Goal: Task Accomplishment & Management: Manage account settings

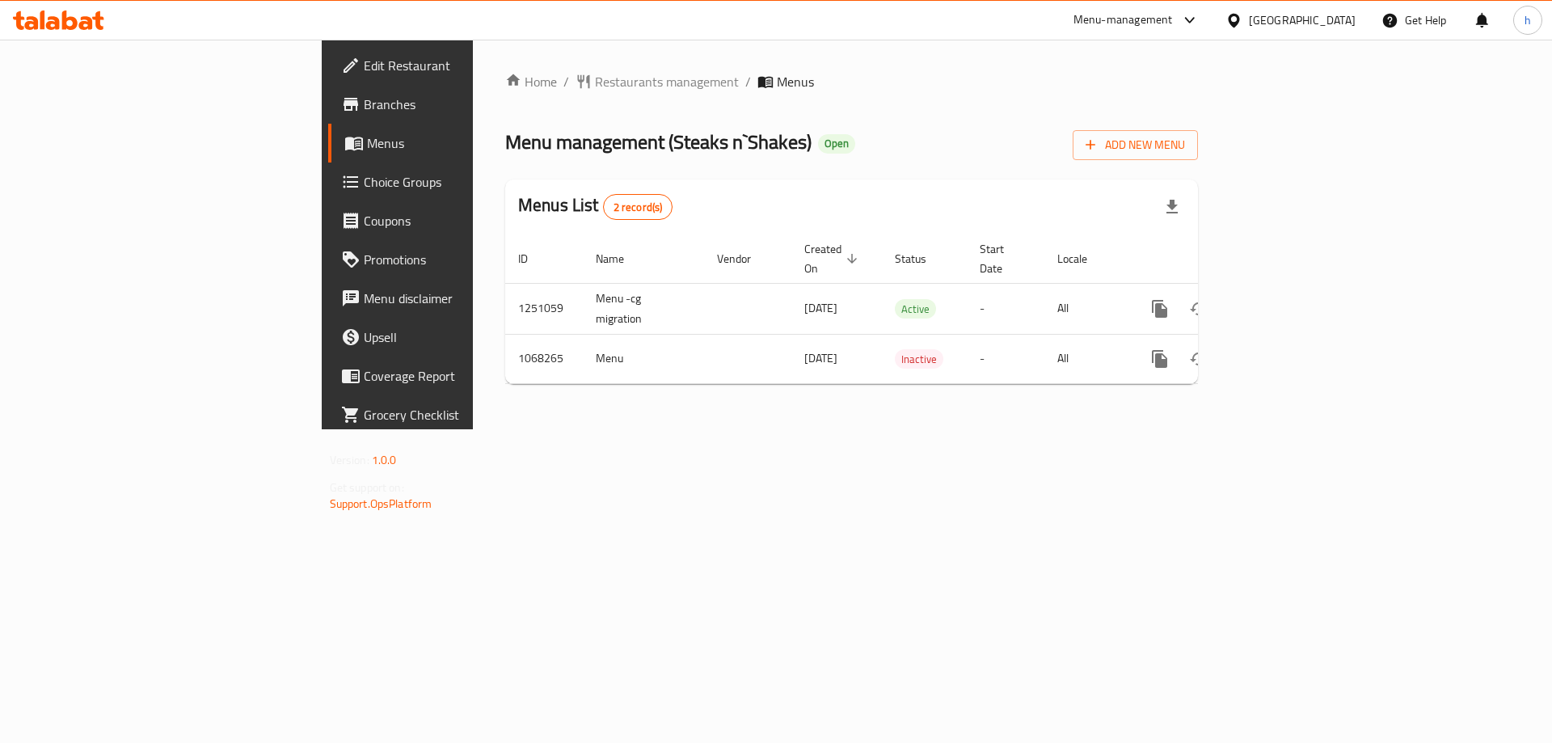
click at [364, 105] on span "Branches" at bounding box center [466, 104] width 204 height 19
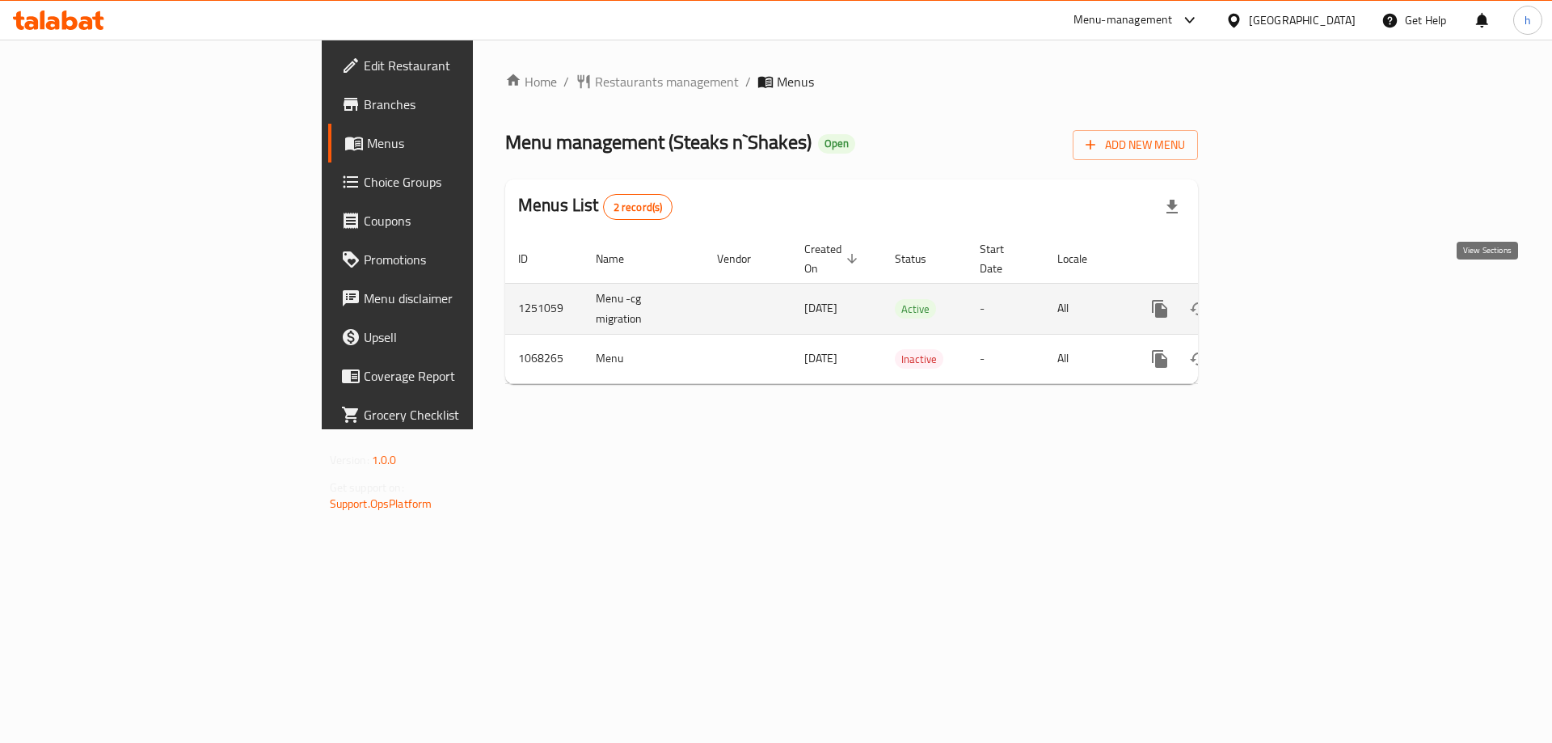
click at [1296, 289] on link "enhanced table" at bounding box center [1276, 308] width 39 height 39
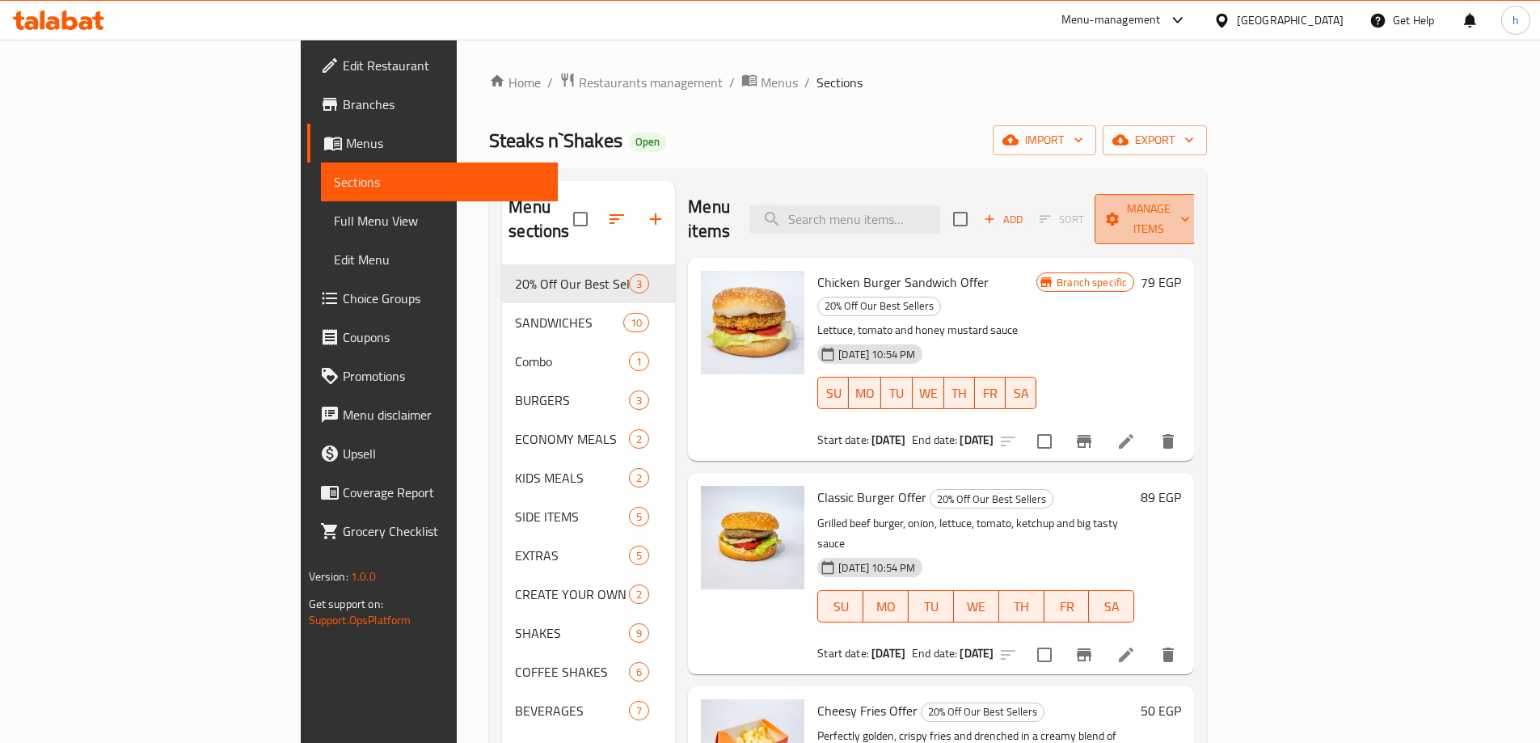
click at [1190, 204] on span "Manage items" at bounding box center [1148, 219] width 82 height 40
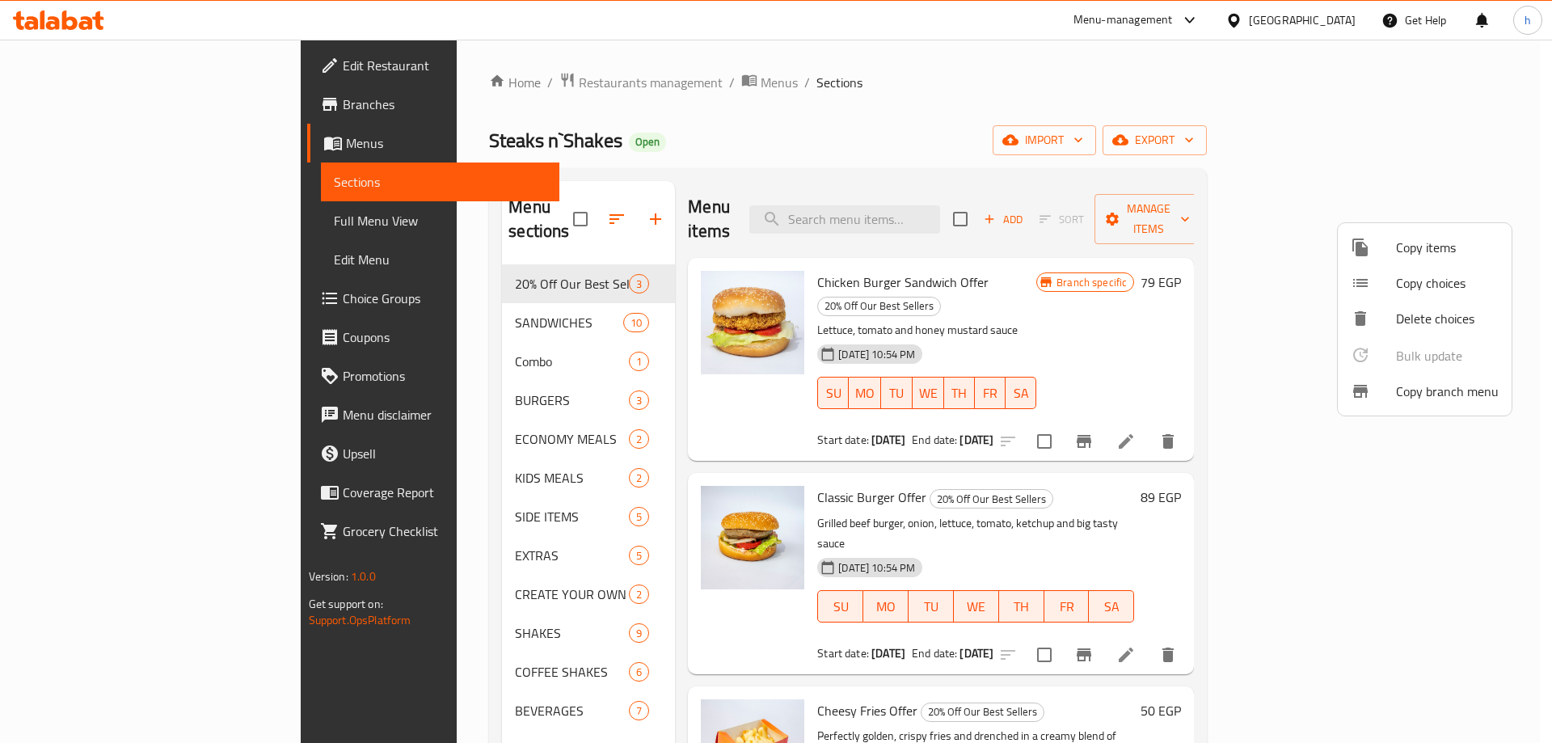
click at [1430, 392] on span "Copy branch menu" at bounding box center [1447, 390] width 103 height 19
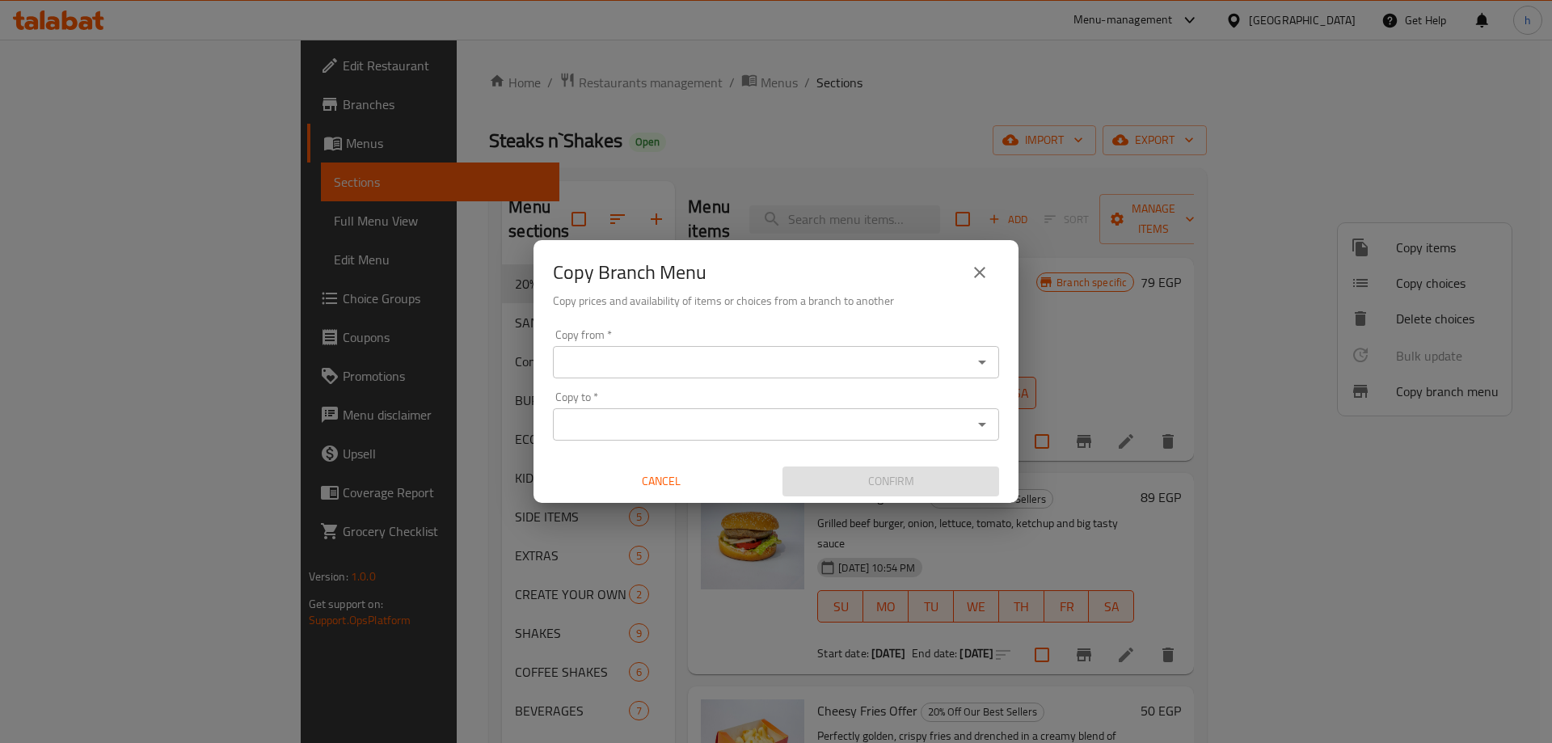
click at [988, 357] on icon "Open" at bounding box center [981, 361] width 19 height 19
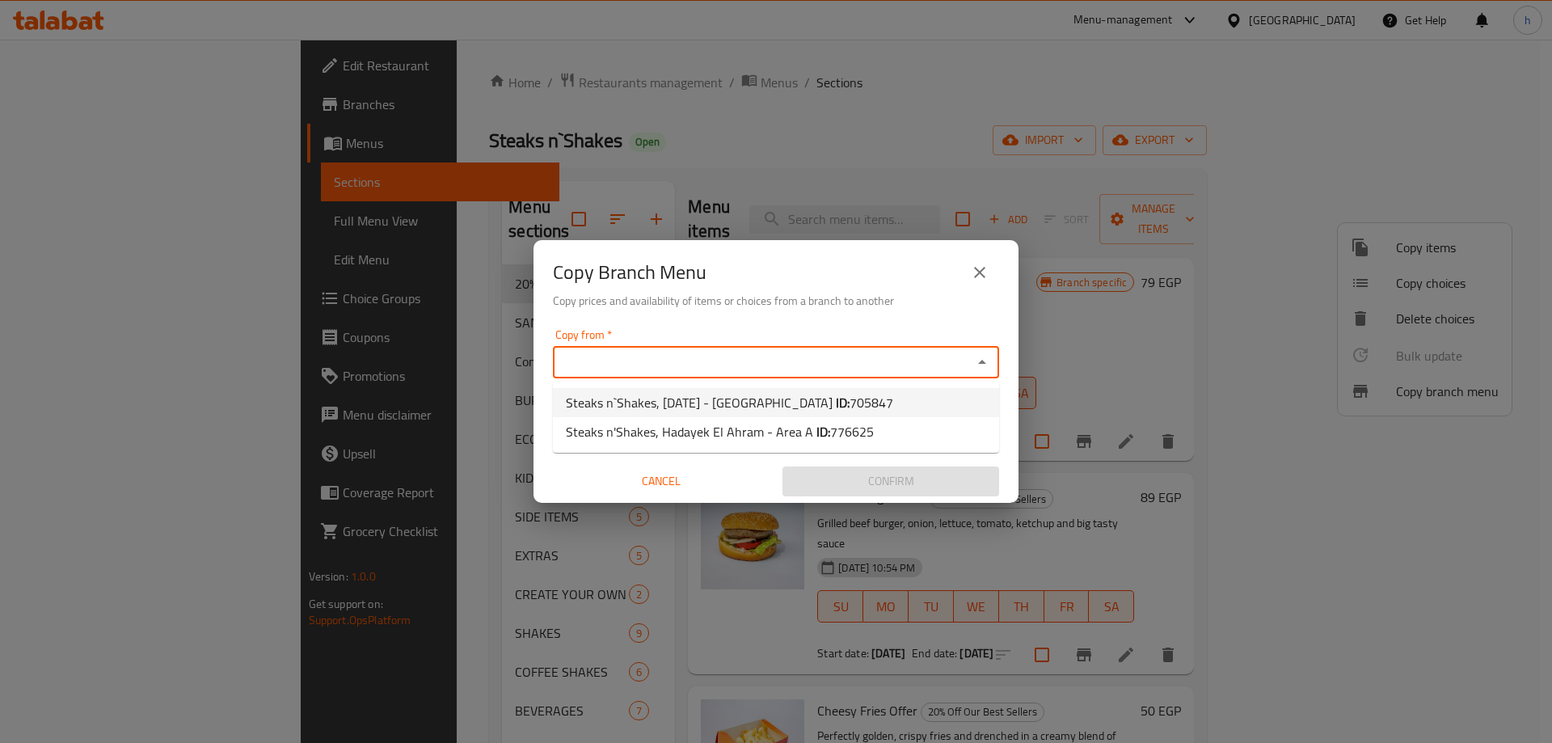
click at [893, 403] on span "705847" at bounding box center [871, 402] width 44 height 24
type input "Steaks n`Shakes, [DATE] - [GEOGRAPHIC_DATA]"
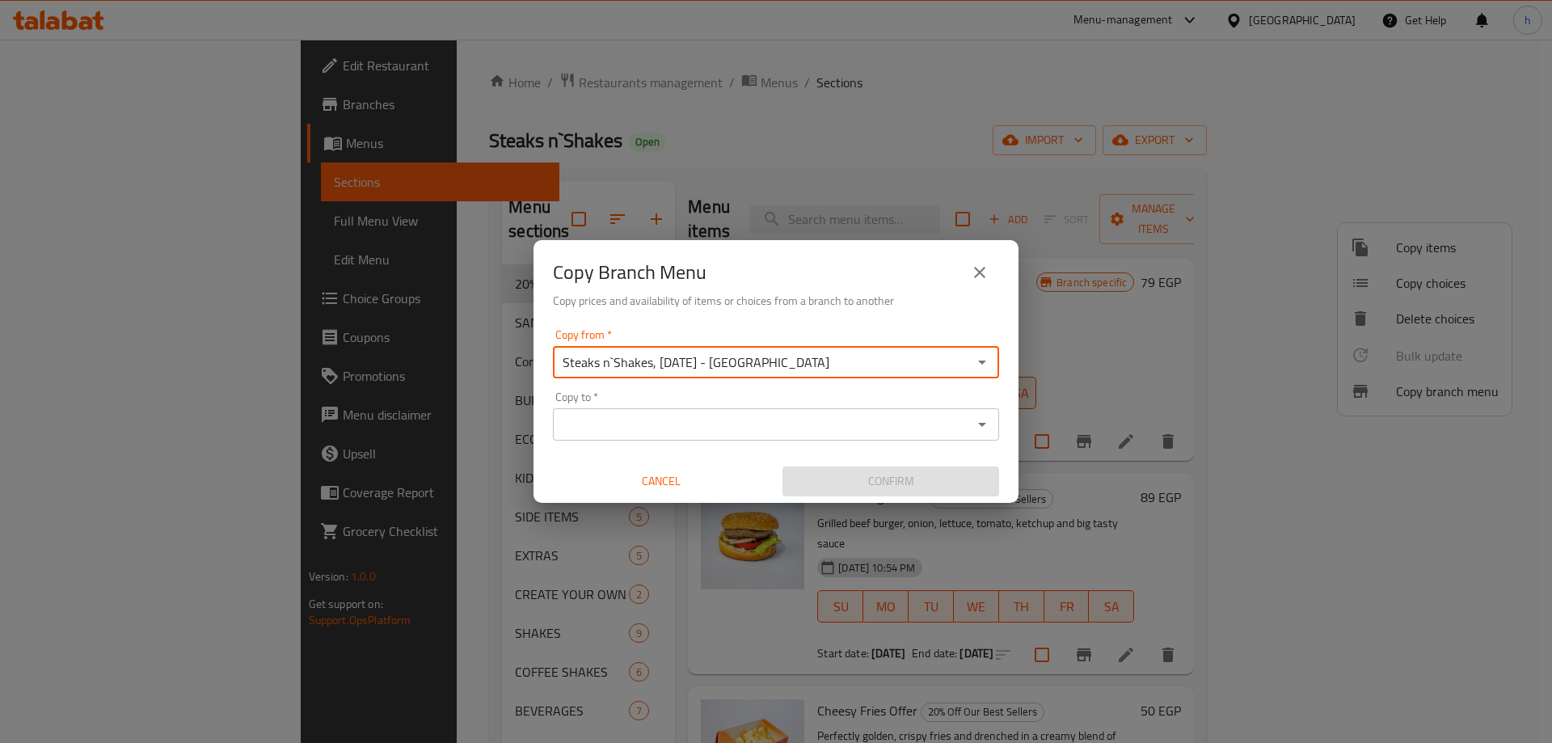
click at [885, 421] on input "Copy to   *" at bounding box center [763, 424] width 410 height 23
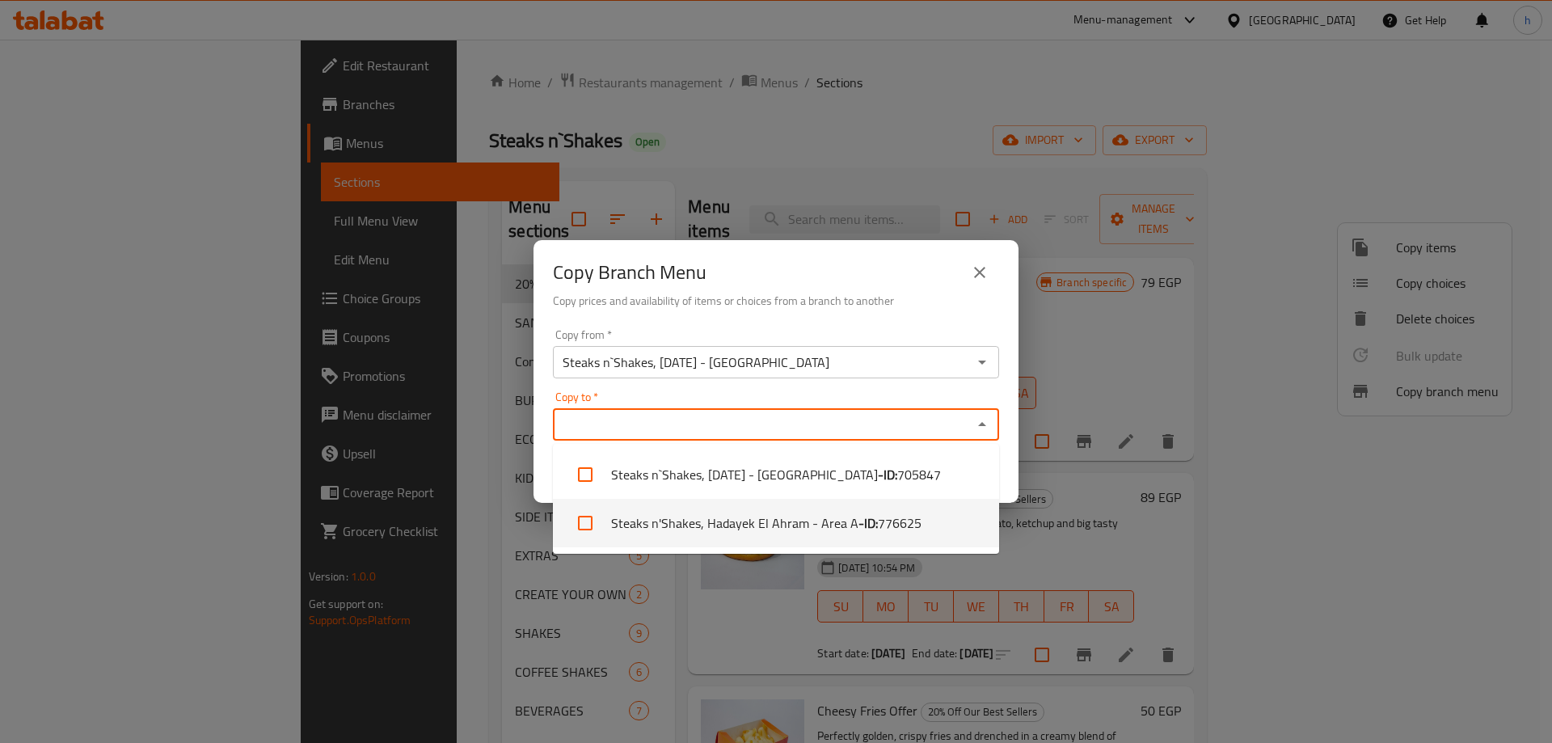
click at [821, 526] on li "Steaks n'Shakes, Hadayek El Ahram - Area A - ID: 776625" at bounding box center [776, 523] width 446 height 48
checkbox input "true"
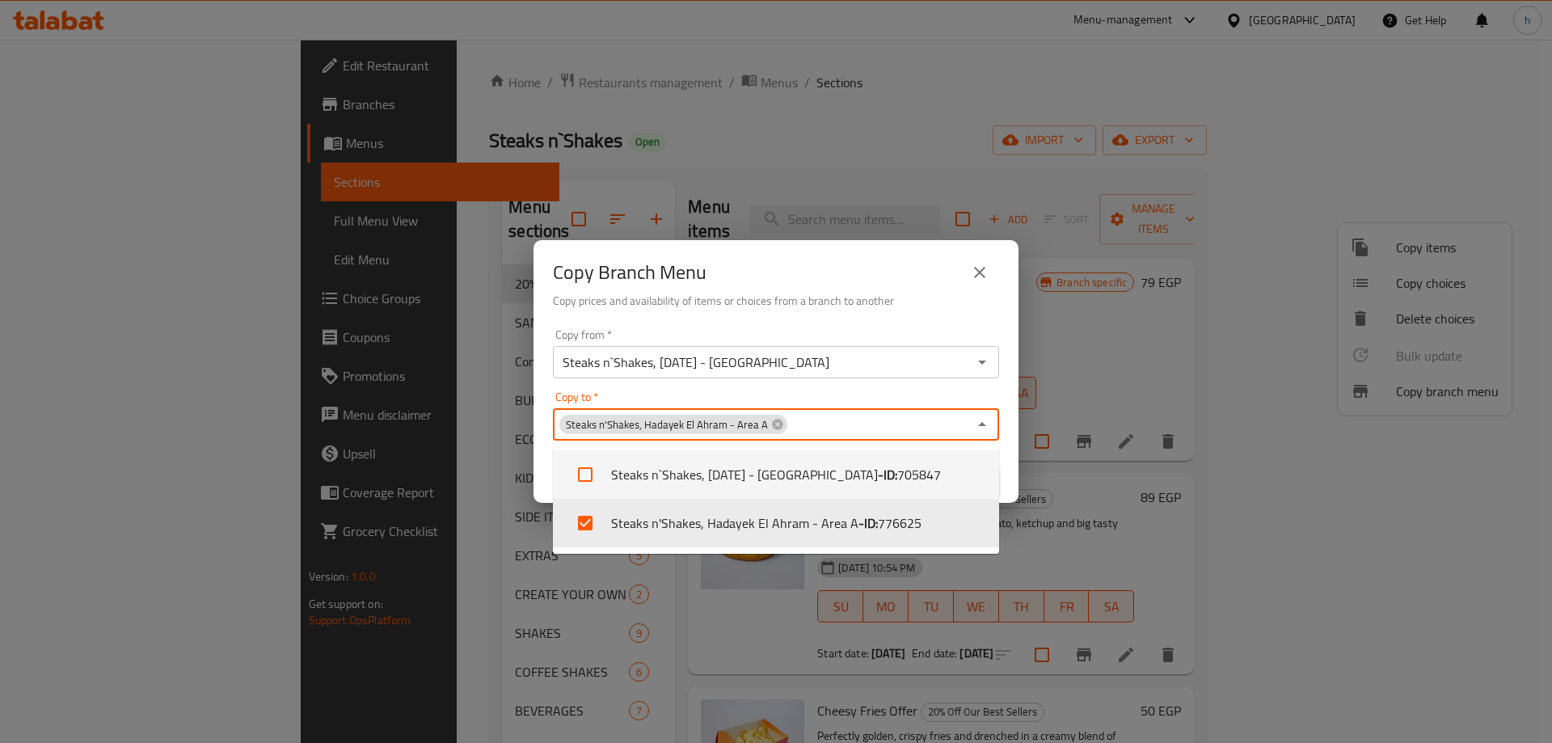
click at [903, 318] on div "Copy Branch Menu Copy prices and availability of items or choices from a branch…" at bounding box center [775, 281] width 485 height 82
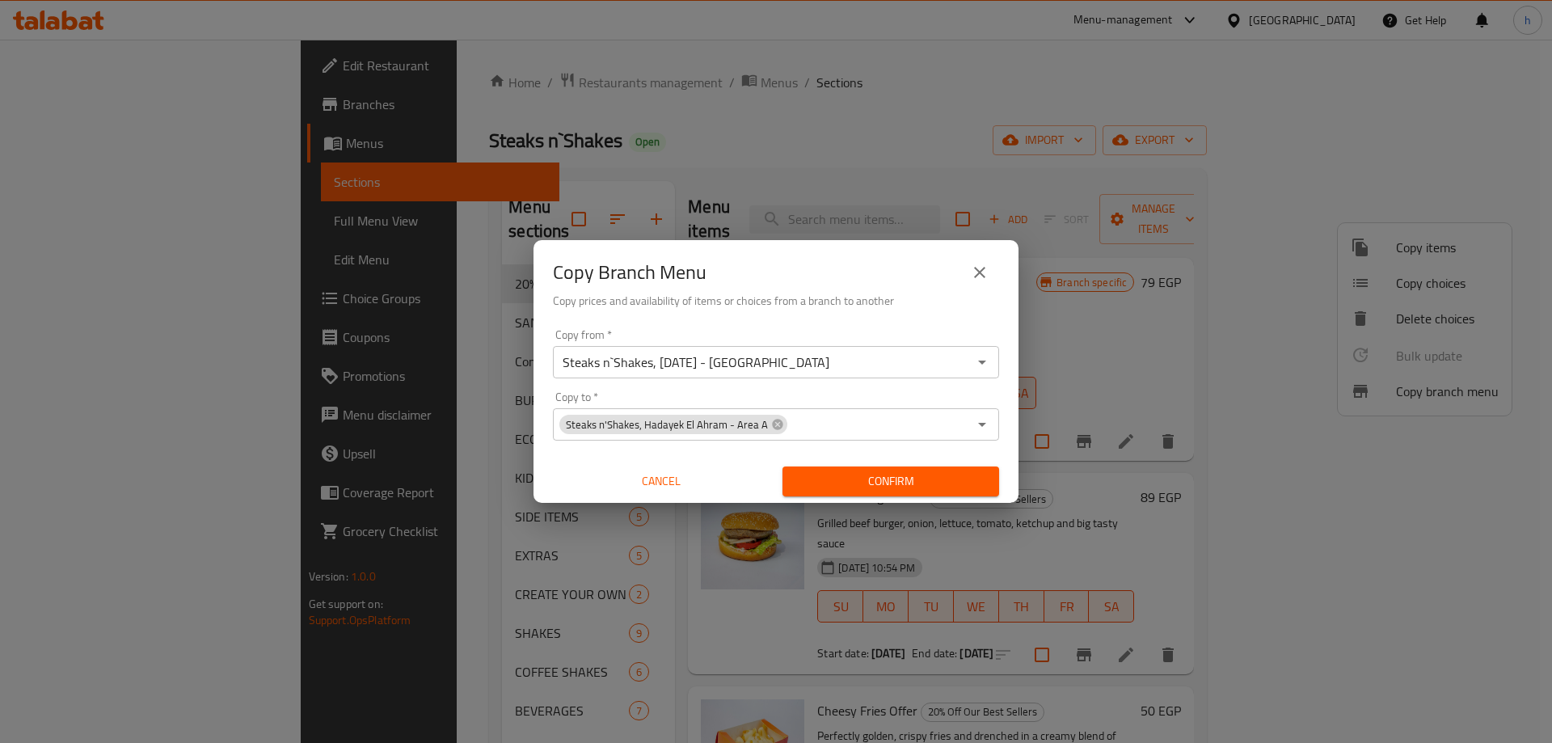
click at [986, 430] on icon "Open" at bounding box center [981, 424] width 19 height 19
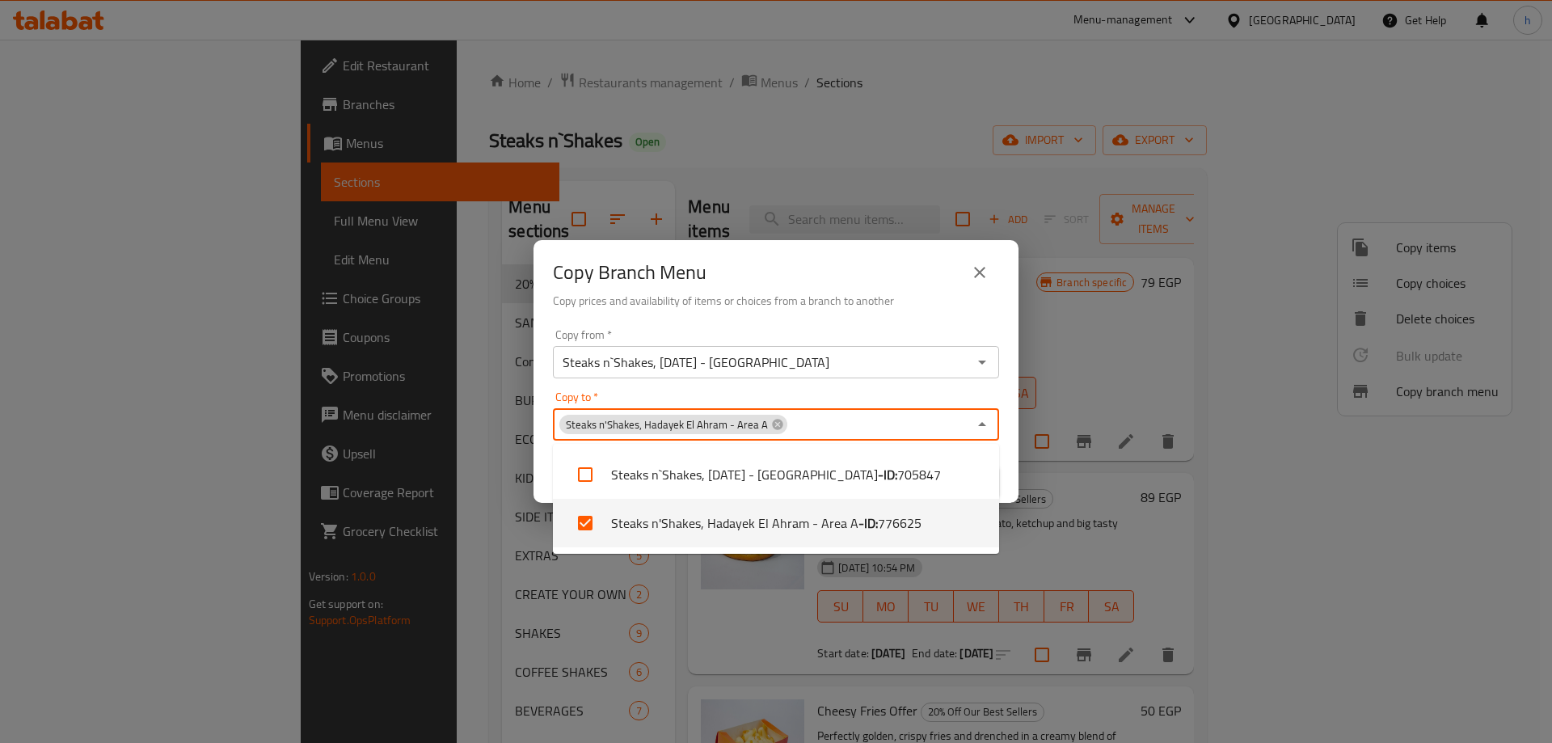
click at [954, 316] on div "Copy Branch Menu Copy prices and availability of items or choices from a branch…" at bounding box center [775, 281] width 485 height 82
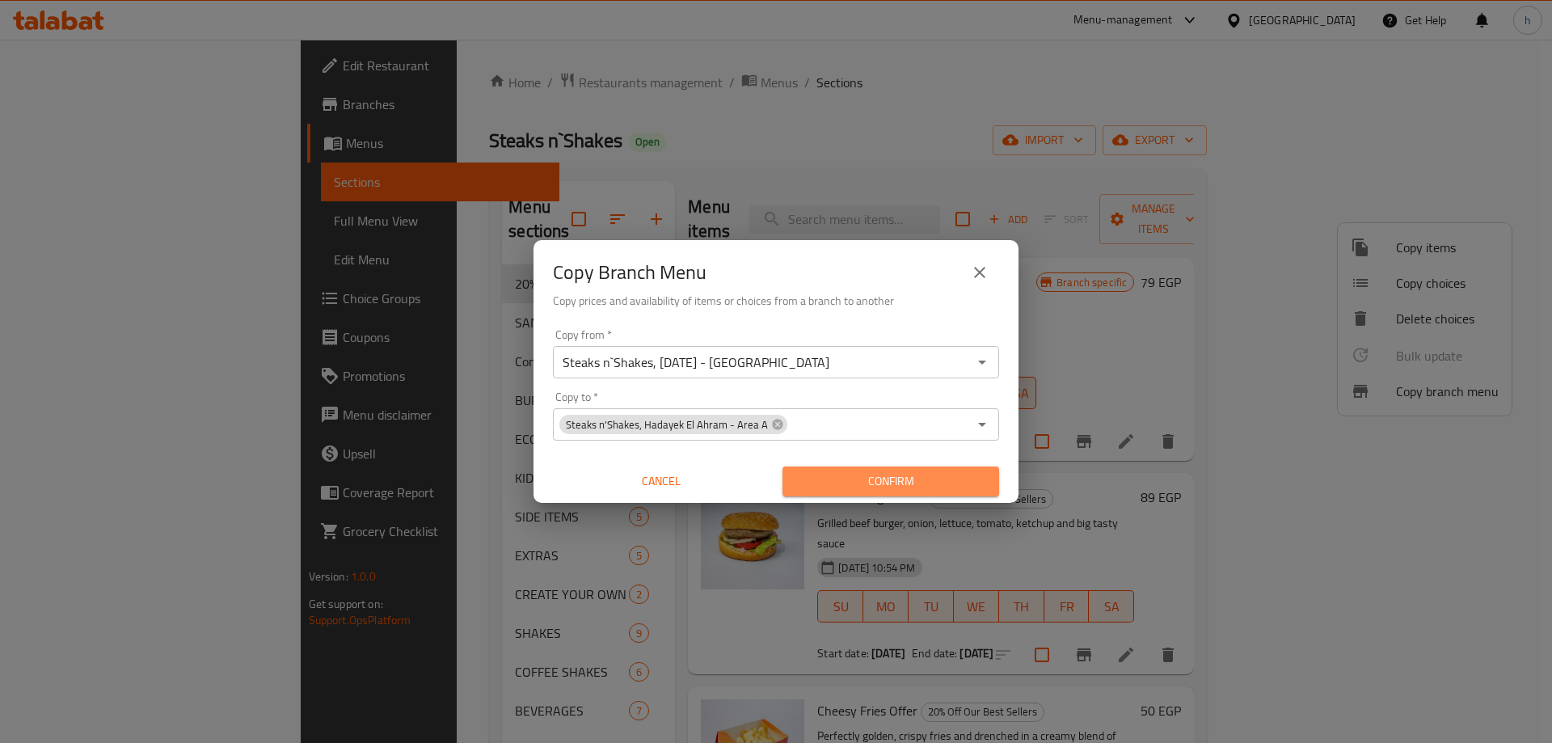
click at [904, 483] on span "Confirm" at bounding box center [890, 481] width 191 height 20
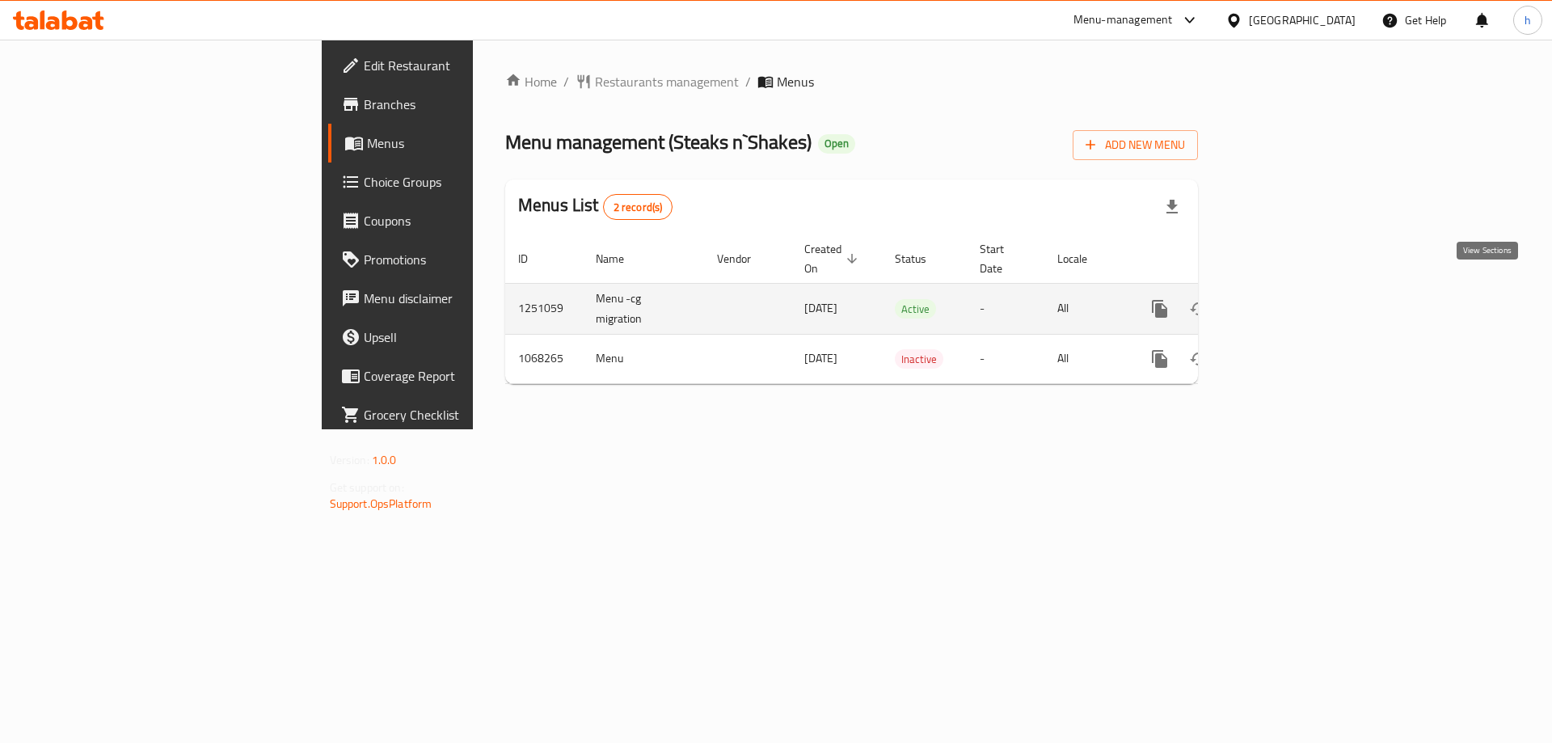
click at [1286, 299] on icon "enhanced table" at bounding box center [1275, 308] width 19 height 19
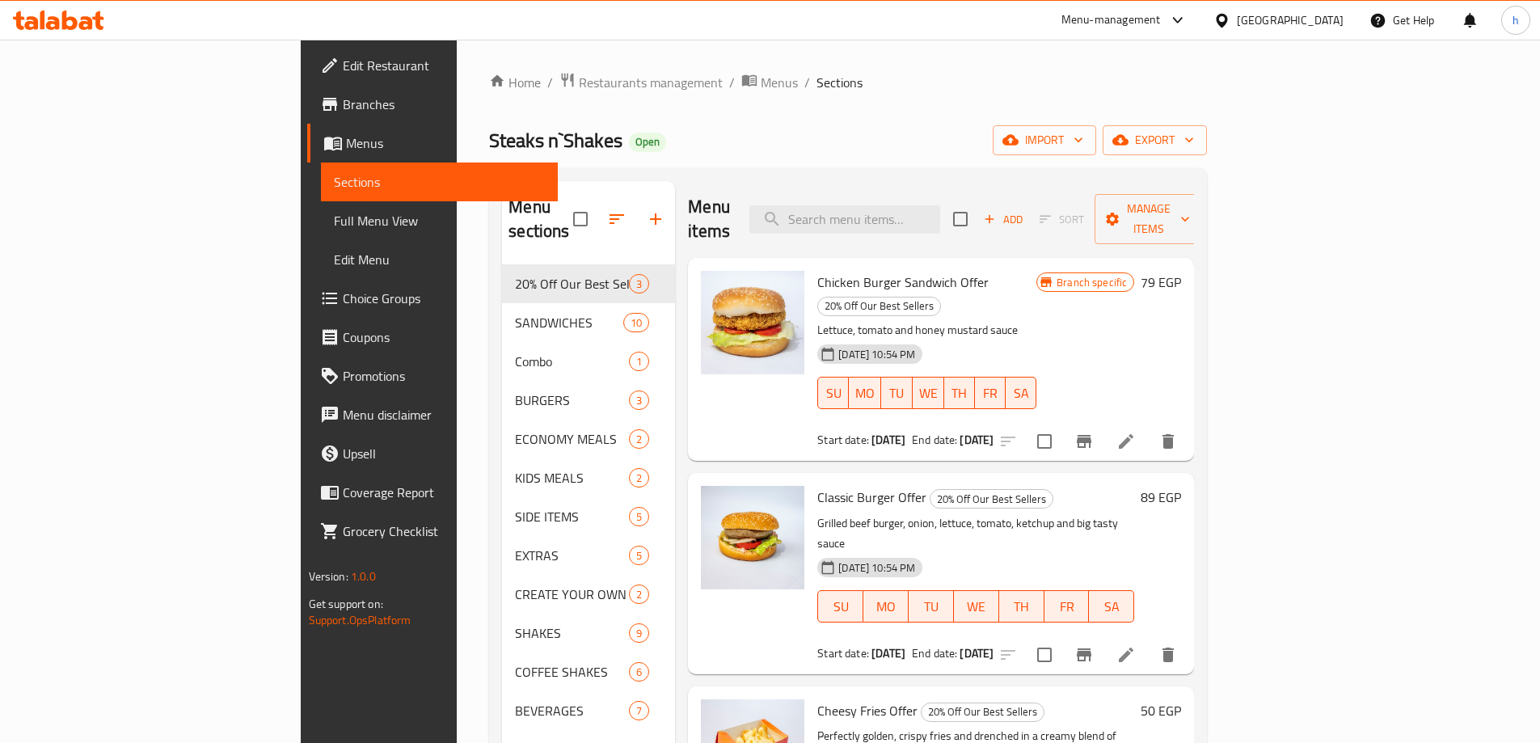
click at [334, 227] on span "Full Menu View" at bounding box center [439, 220] width 211 height 19
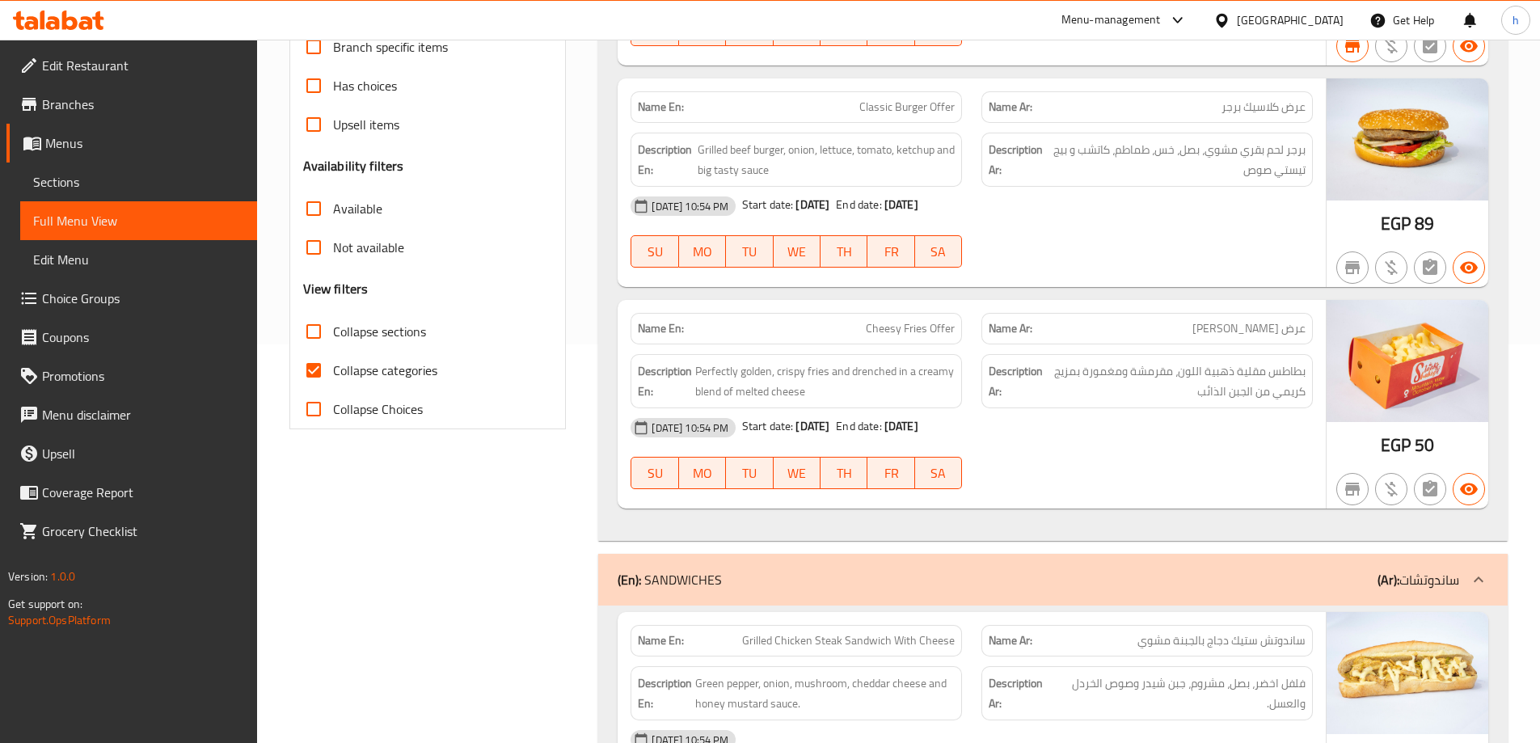
scroll to position [485, 0]
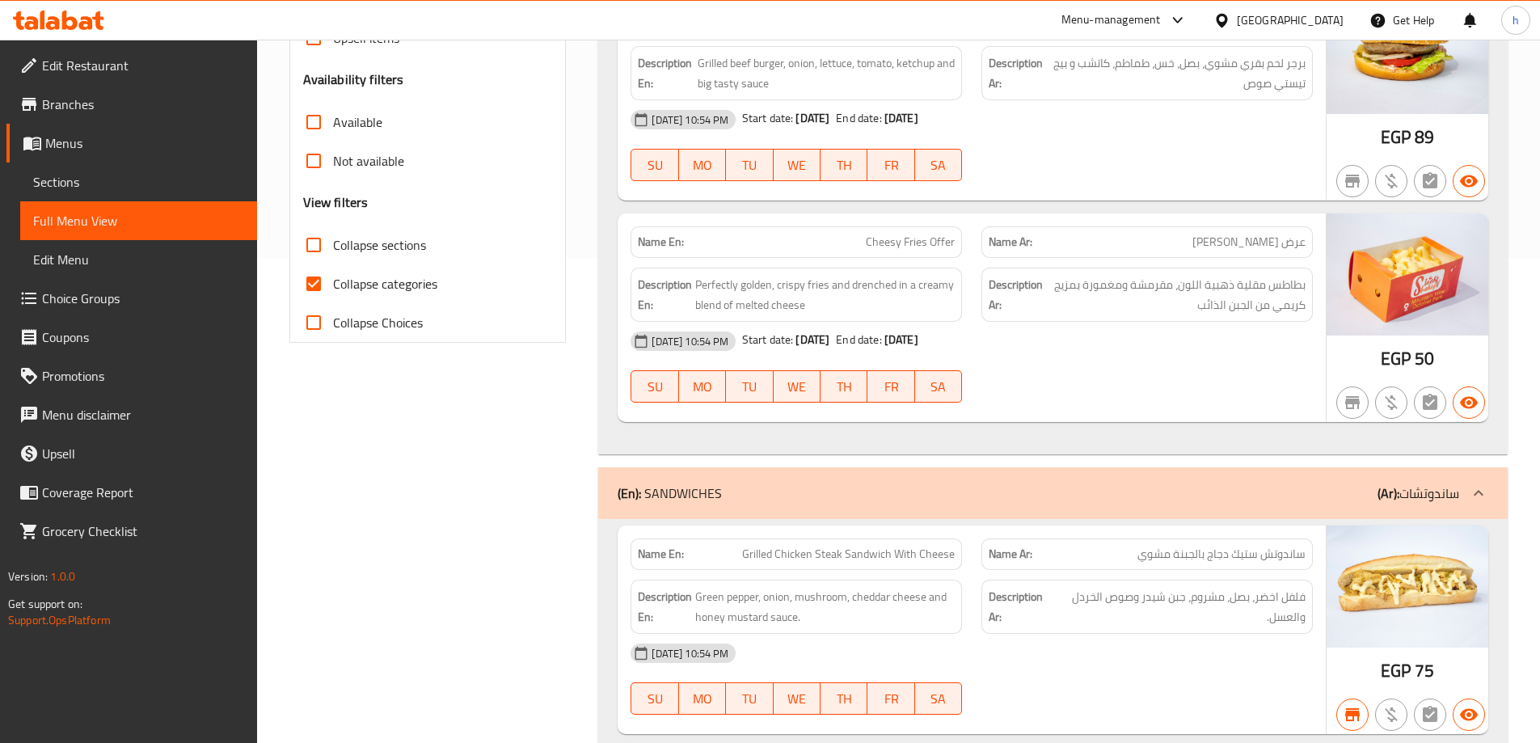
click at [362, 285] on span "Collapse categories" at bounding box center [385, 283] width 104 height 19
click at [333, 285] on input "Collapse categories" at bounding box center [313, 283] width 39 height 39
checkbox input "false"
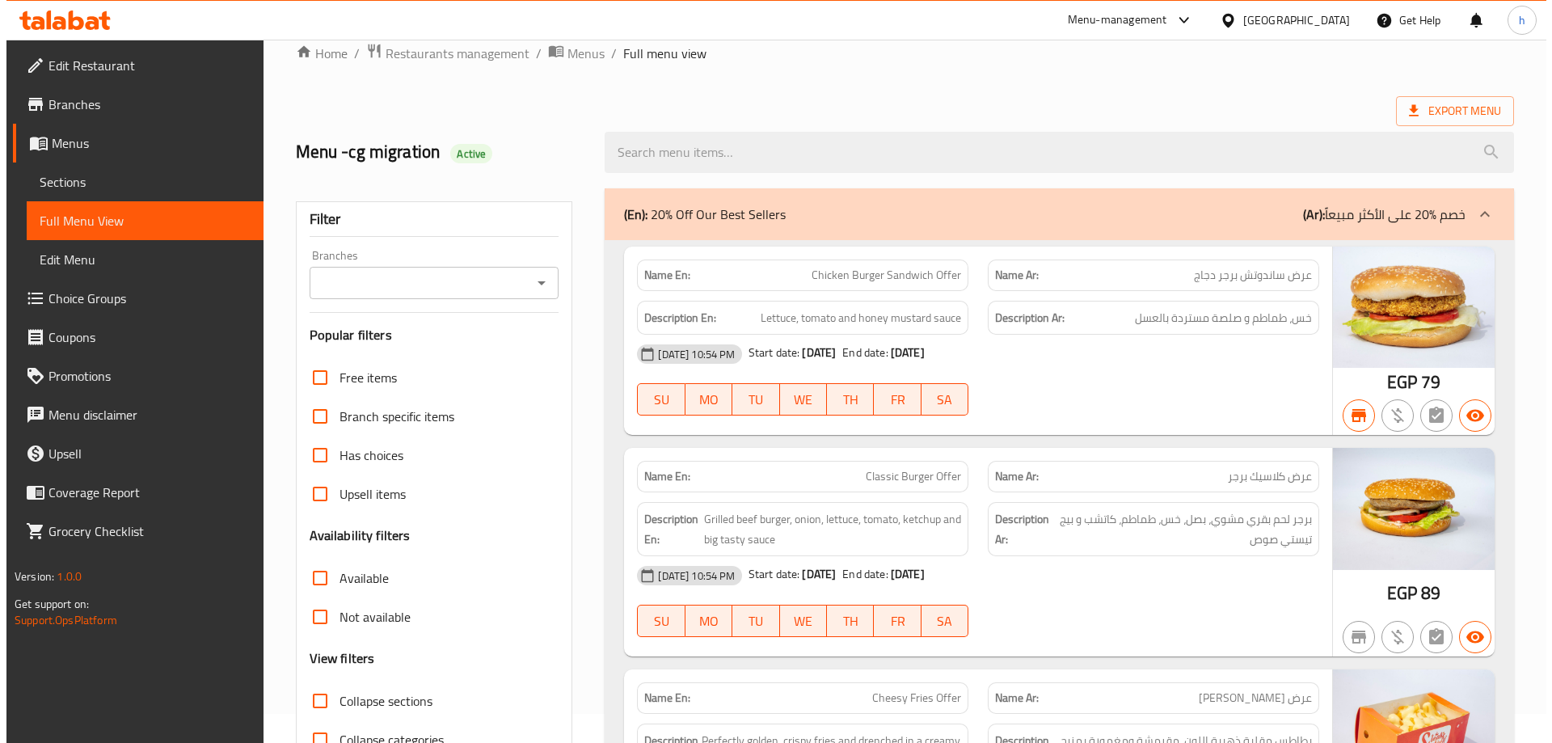
scroll to position [0, 0]
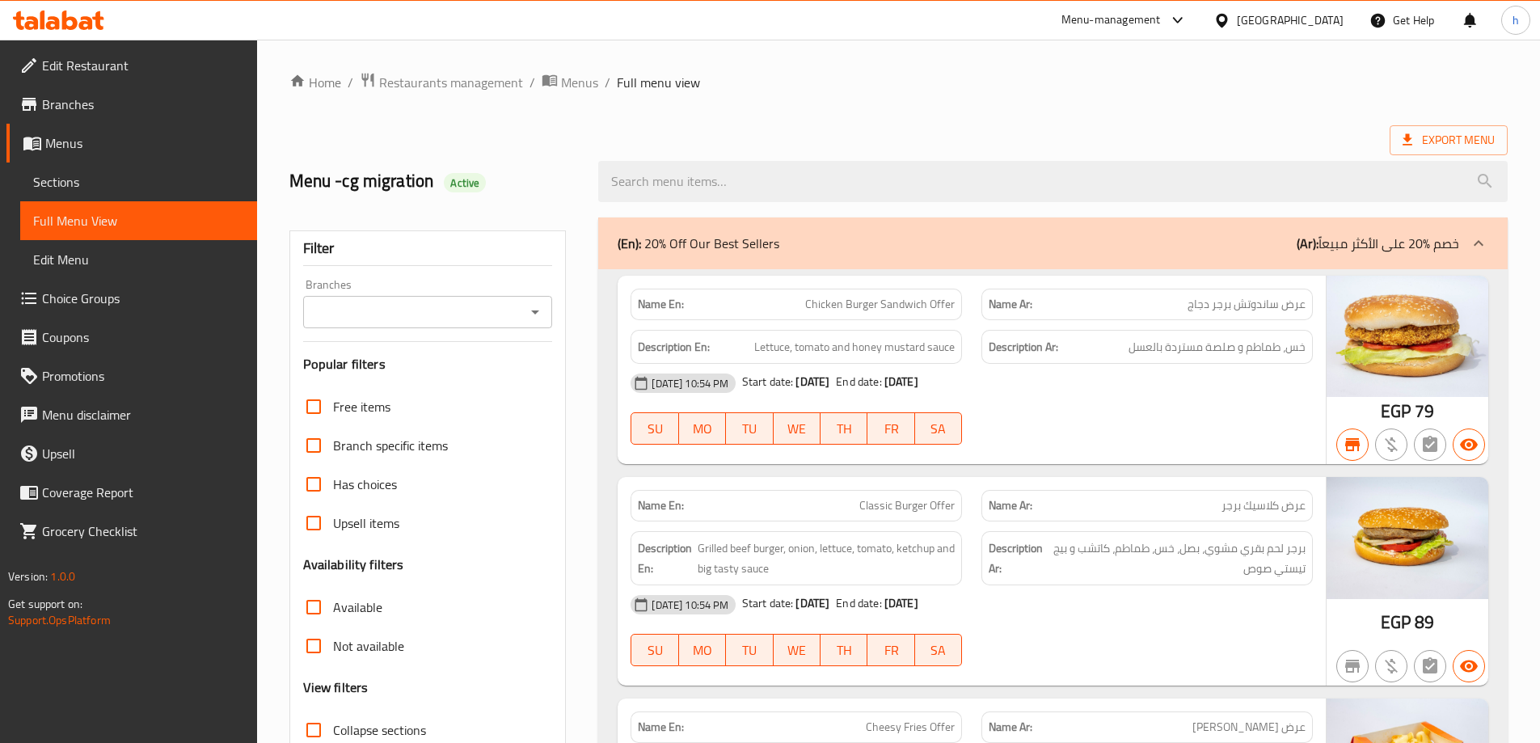
click at [530, 310] on icon "Open" at bounding box center [534, 311] width 19 height 19
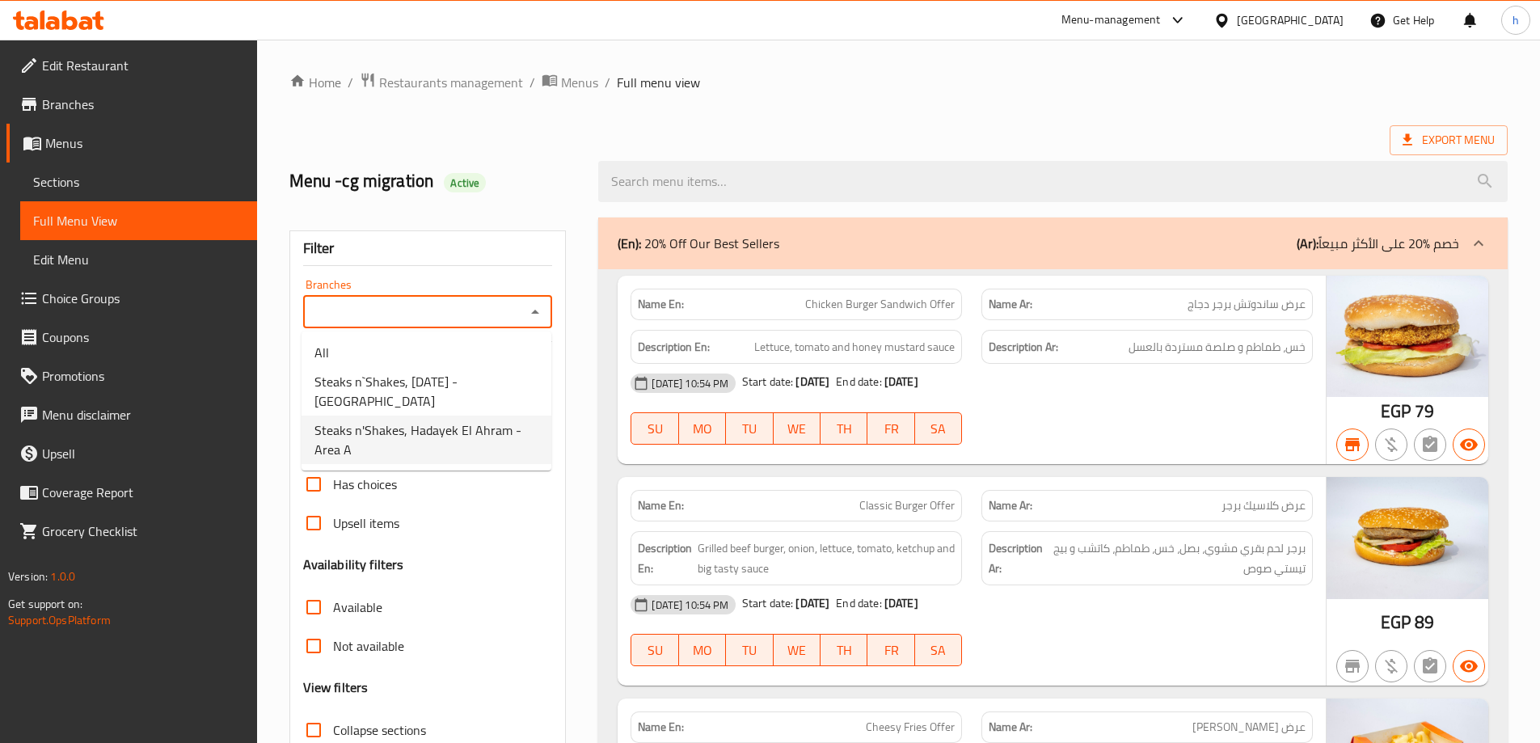
click at [416, 436] on span "Steaks n'Shakes, Hadayek El Ahram - Area A" at bounding box center [426, 439] width 224 height 39
type input "Steaks n'Shakes, Hadayek El Ahram - Area A"
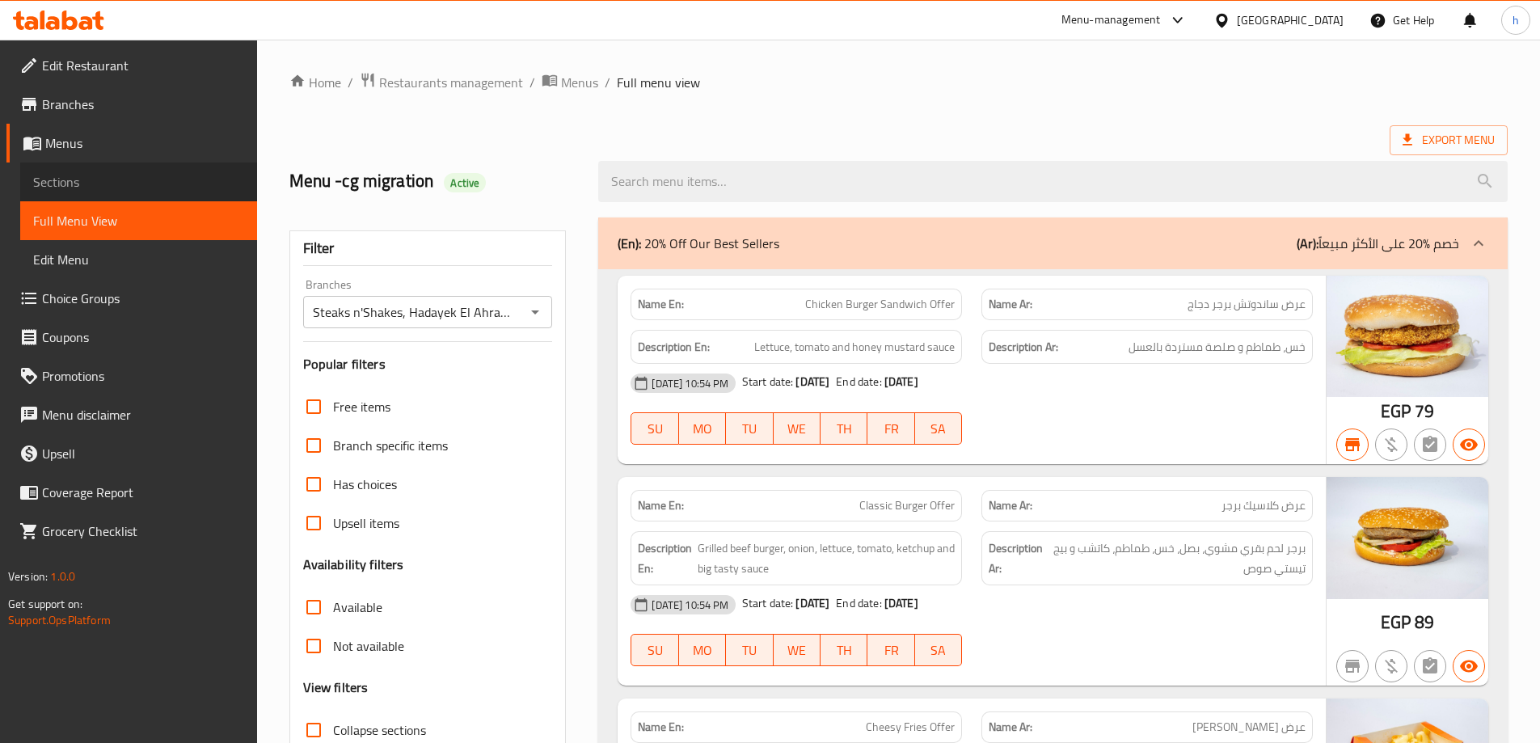
click at [127, 177] on span "Sections" at bounding box center [138, 181] width 211 height 19
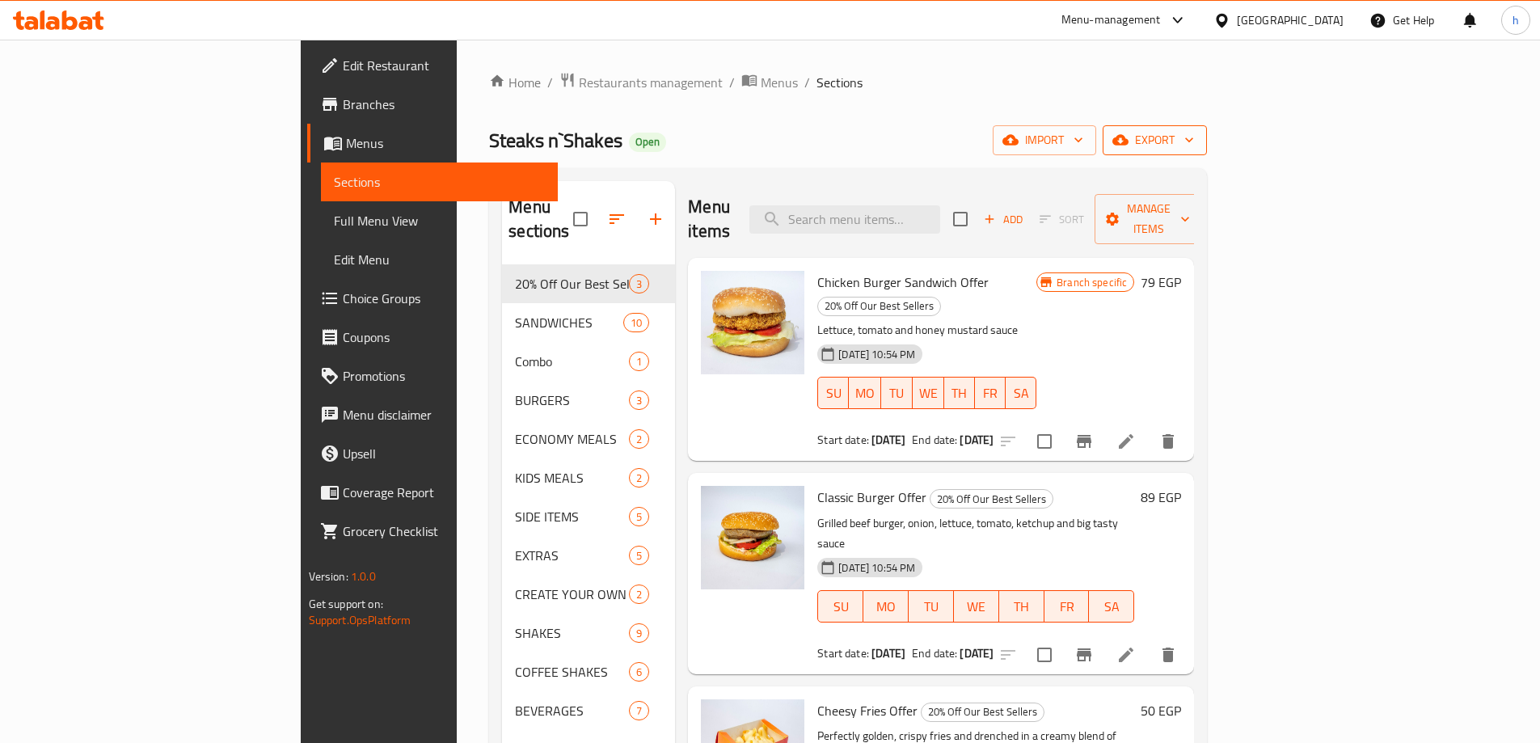
click at [1194, 142] on span "export" at bounding box center [1154, 140] width 78 height 20
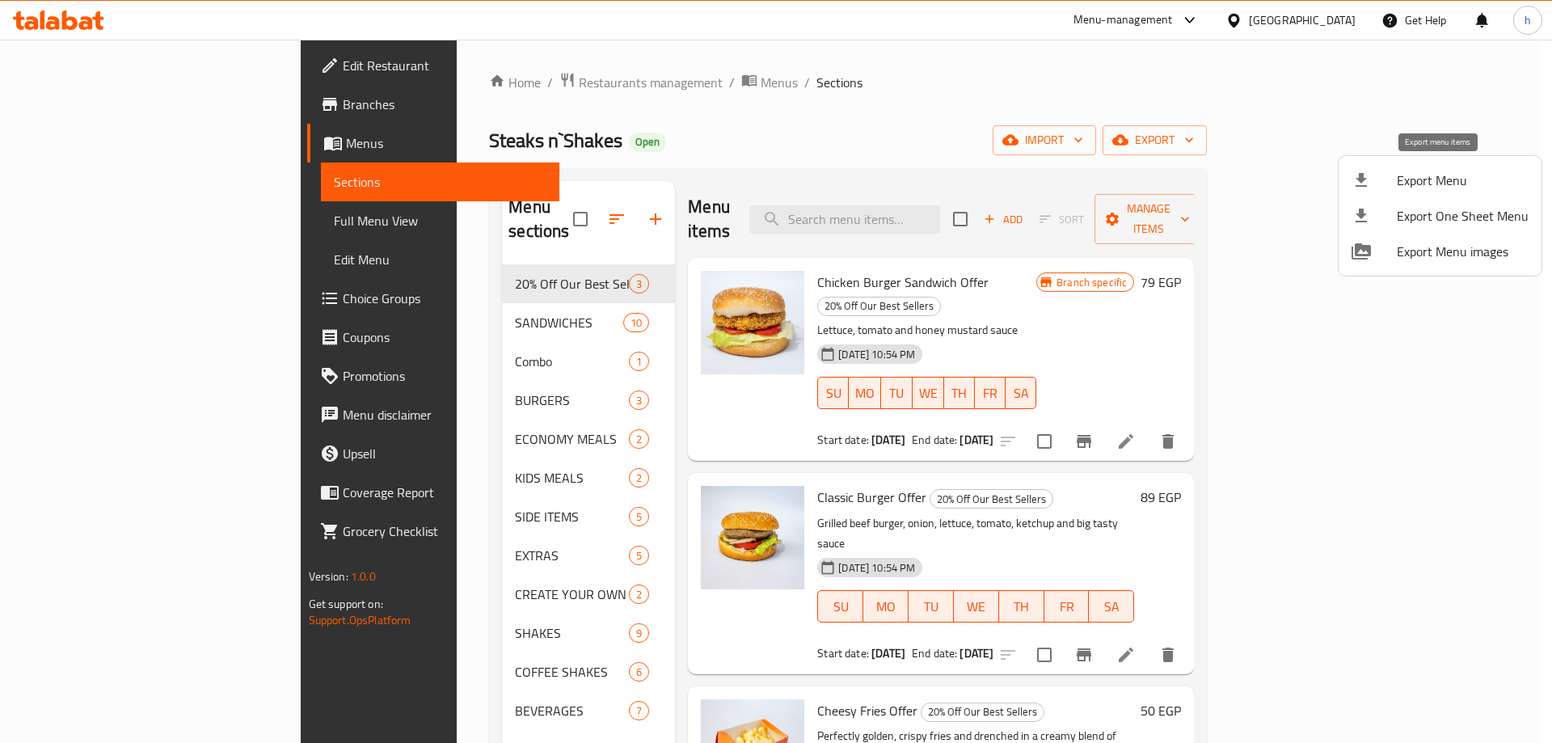
click at [1422, 181] on span "Export Menu" at bounding box center [1463, 180] width 132 height 19
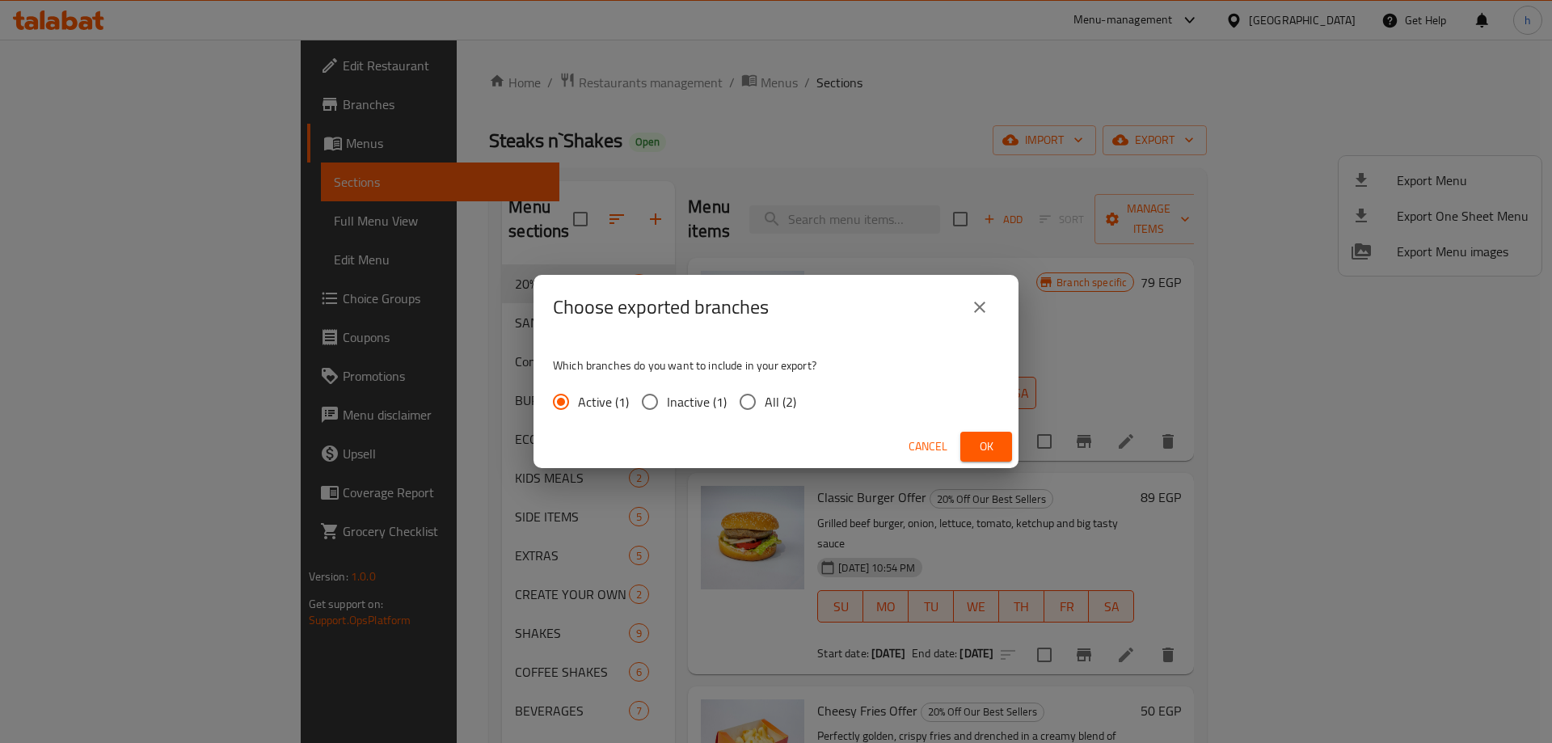
click at [767, 399] on span "All (2)" at bounding box center [781, 401] width 32 height 19
click at [765, 399] on input "All (2)" at bounding box center [748, 402] width 34 height 34
radio input "true"
click at [973, 450] on span "Ok" at bounding box center [986, 446] width 26 height 20
